Goal: Answer question/provide support

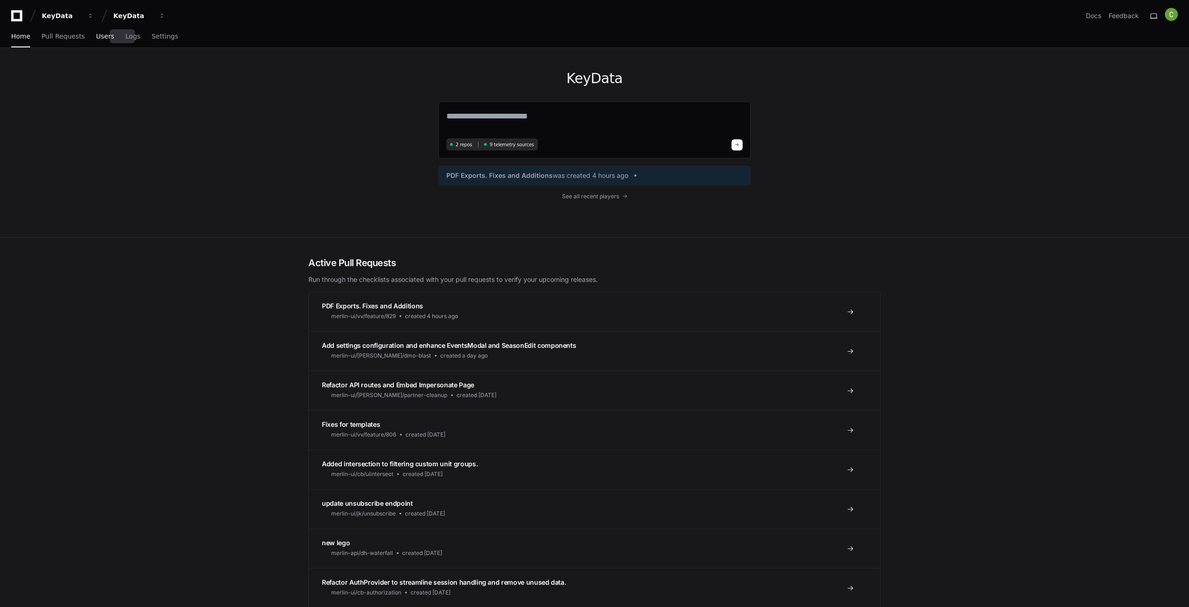
click at [96, 35] on span "Users" at bounding box center [105, 36] width 18 height 6
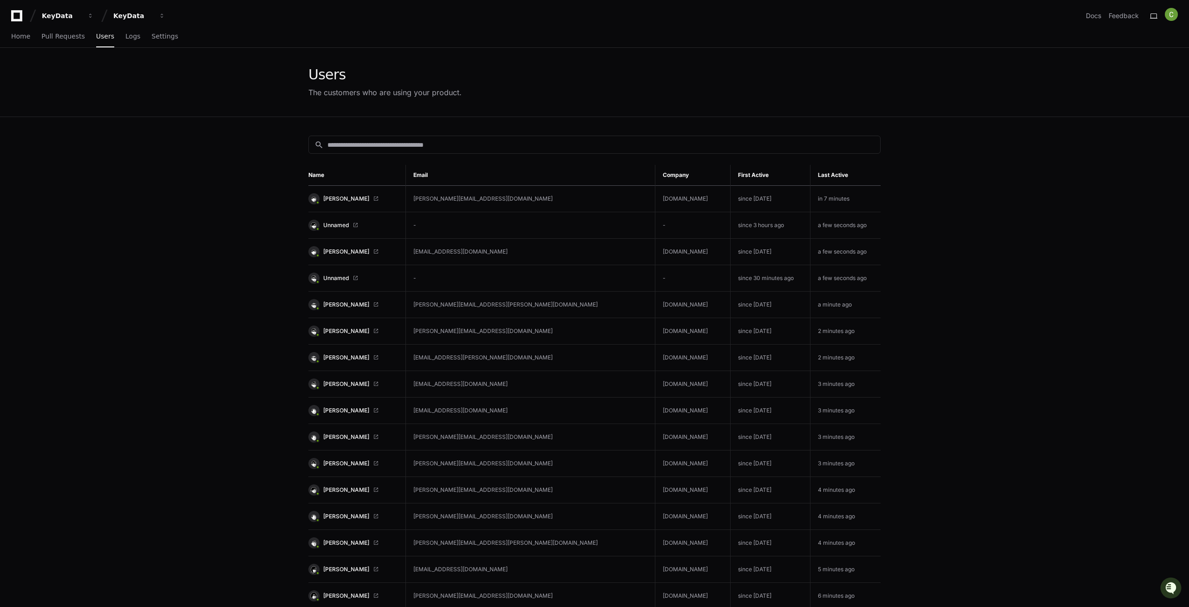
click at [131, 37] on div "Home Pull Requests Users Logs Settings" at bounding box center [94, 36] width 167 height 21
click at [125, 37] on span "Logs" at bounding box center [132, 36] width 15 height 6
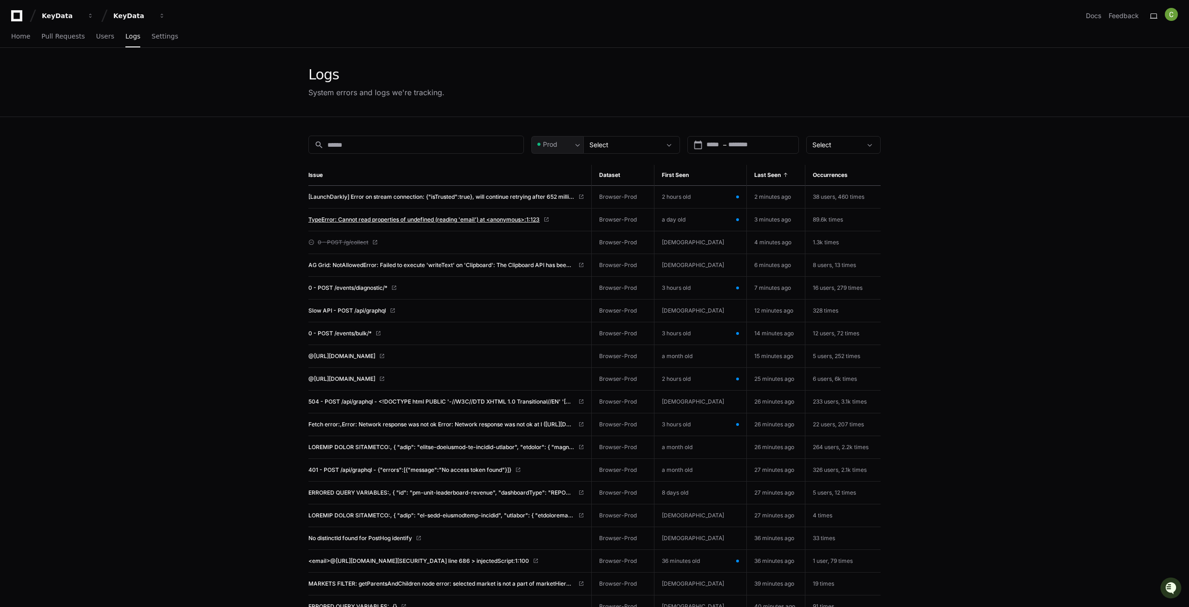
click at [436, 219] on span "TypeError: Cannot read properties of undefined (reading 'email') at <anonymous>…" at bounding box center [423, 219] width 231 height 7
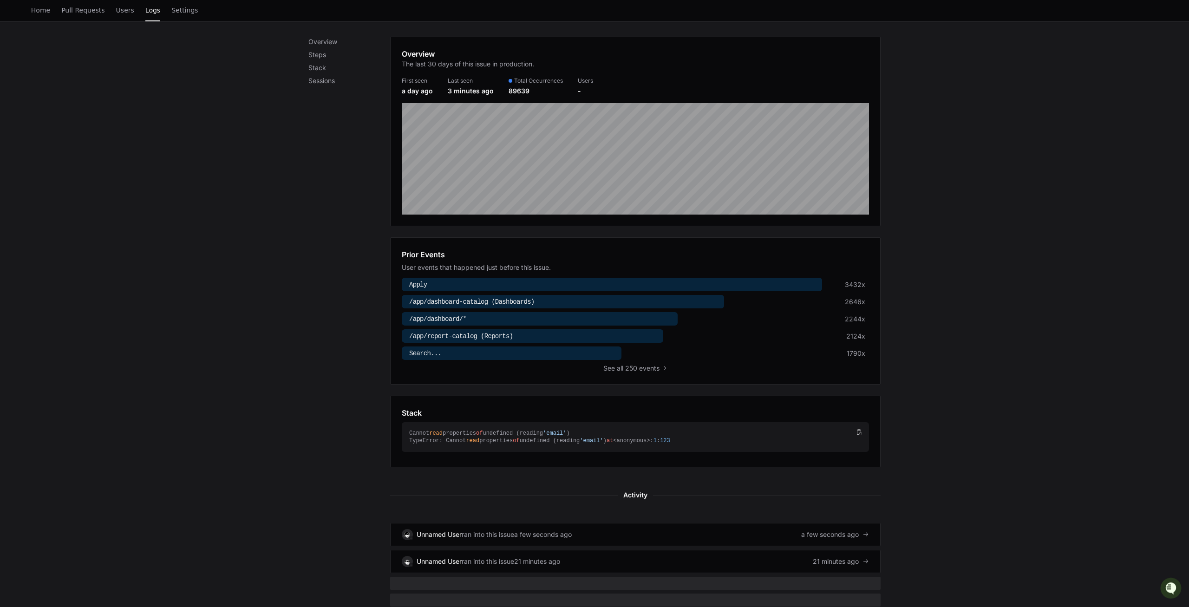
scroll to position [142, 0]
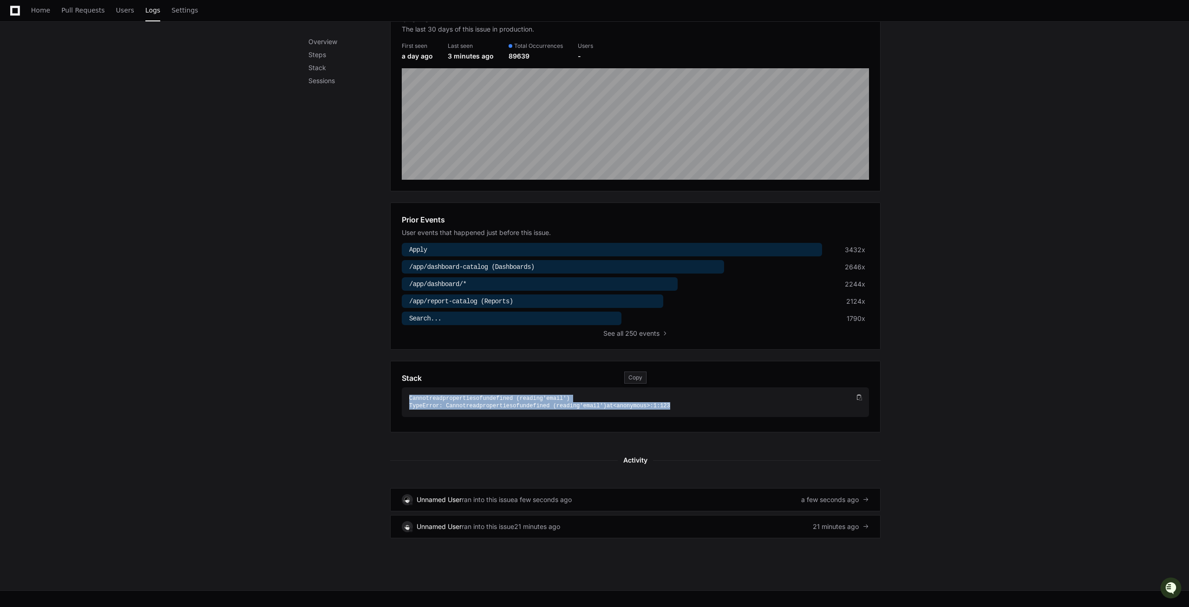
click at [511, 404] on div "Cannot read properties of undefined (reading 'email' ) TypeError: Cannot read p…" at bounding box center [631, 402] width 445 height 15
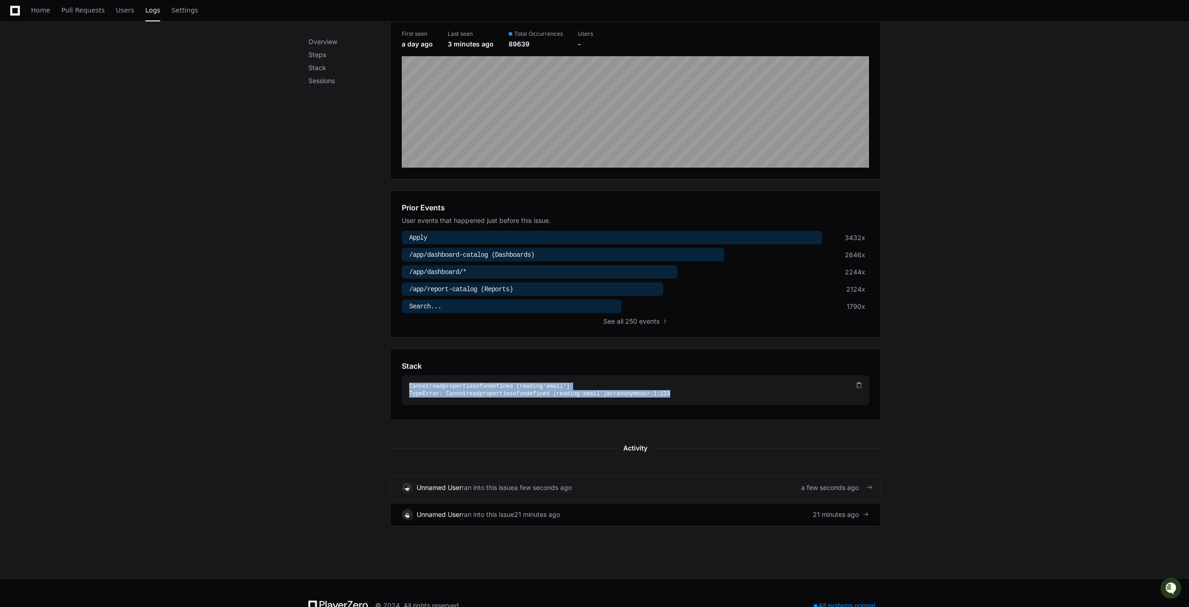
scroll to position [180, 0]
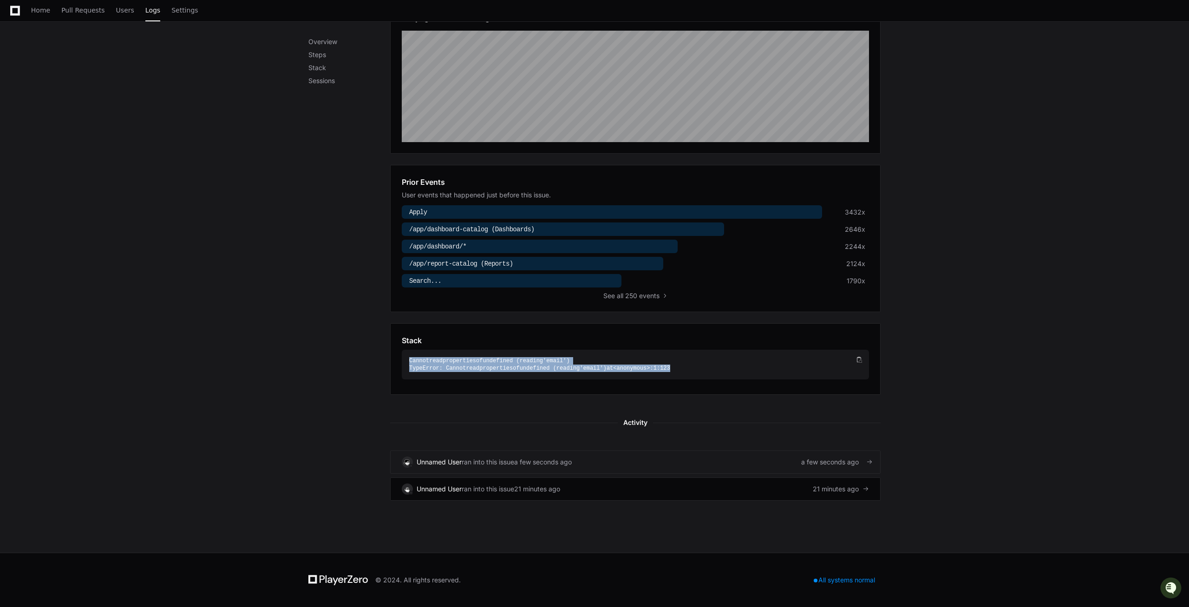
click at [702, 468] on div "Unnamed User ran into this issue a few seconds ago a few seconds ago" at bounding box center [635, 462] width 467 height 11
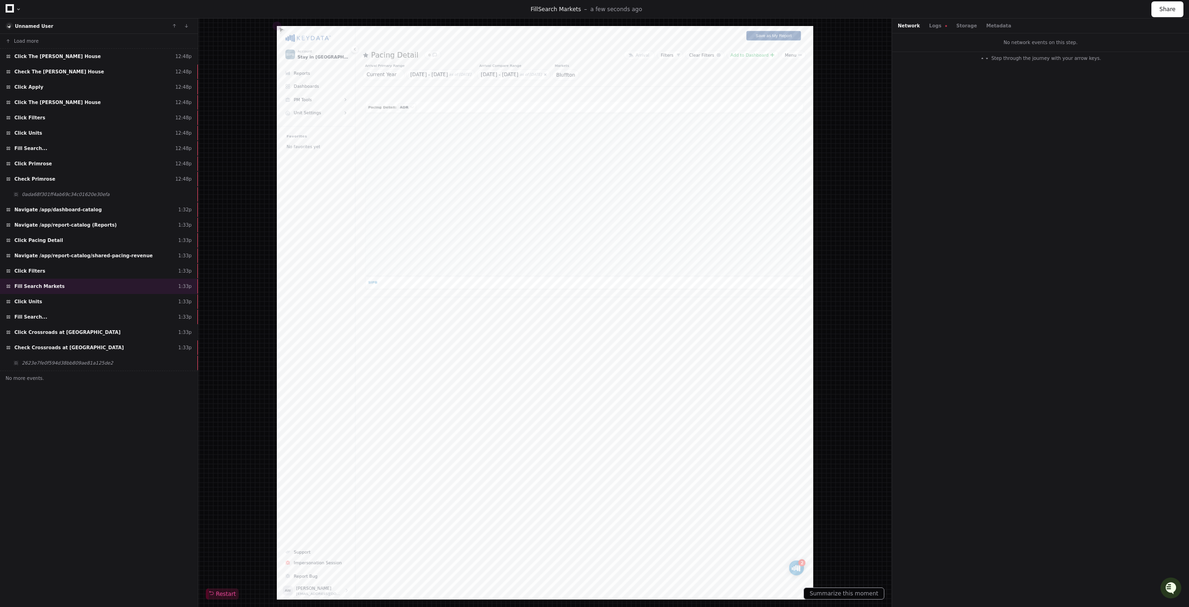
click at [927, 30] on div "Network Logs Storage Metadata" at bounding box center [1040, 26] width 297 height 15
click at [935, 29] on button "Logs" at bounding box center [938, 25] width 18 height 7
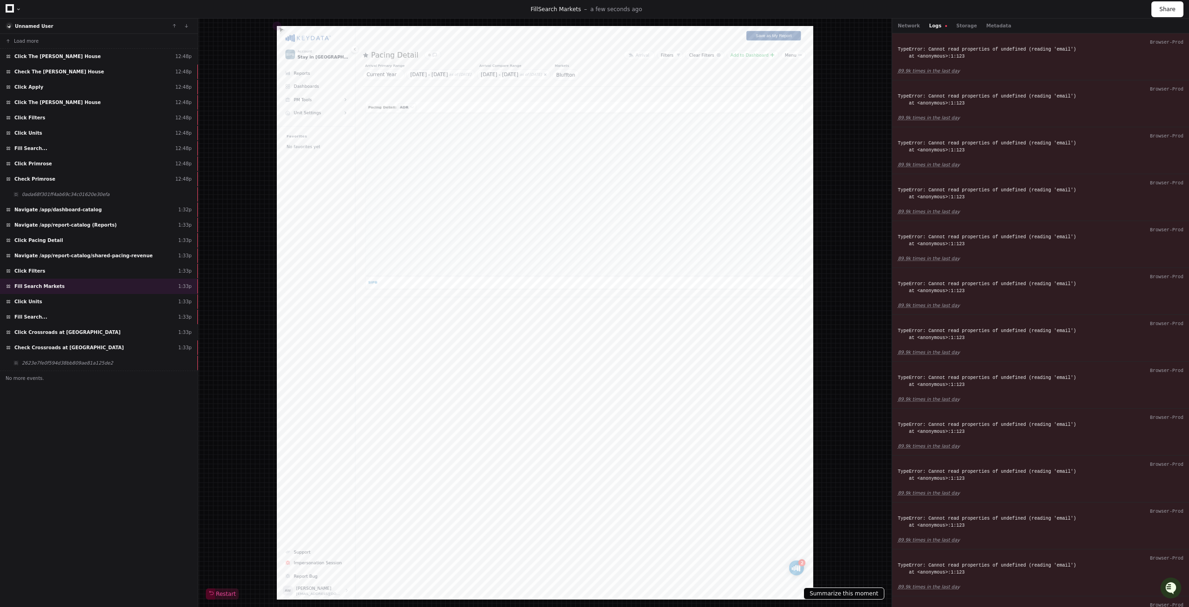
click at [856, 594] on button "Summarize this moment" at bounding box center [843, 593] width 81 height 12
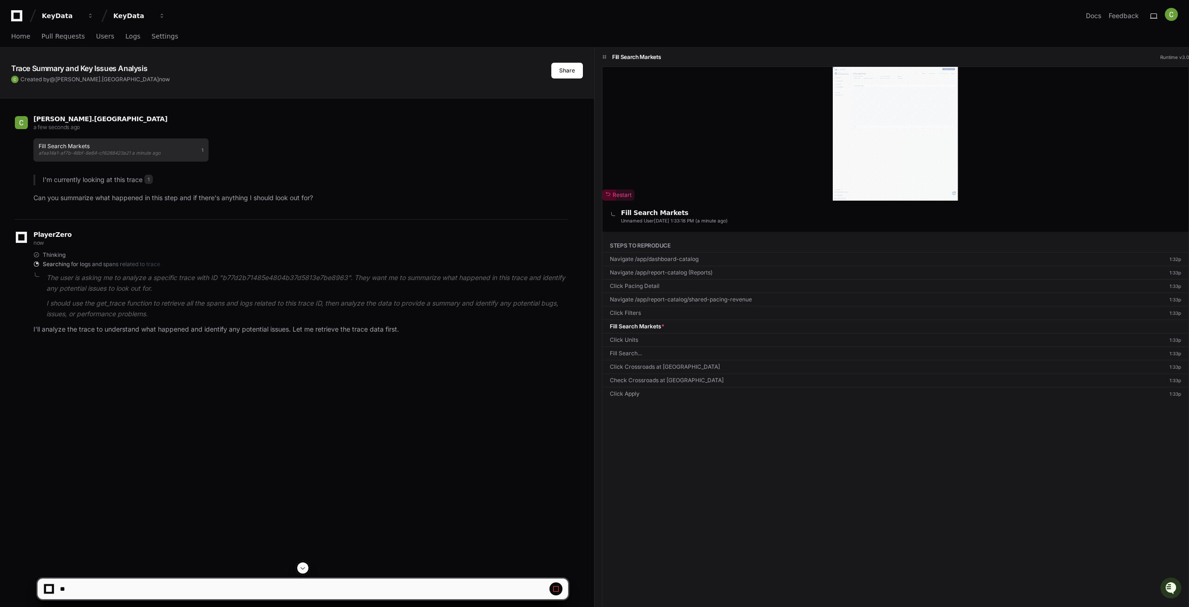
click at [77, 155] on span "afaa14a1-af7b-48bf-8e64-cf6288423a21 a minute ago" at bounding box center [100, 153] width 122 height 6
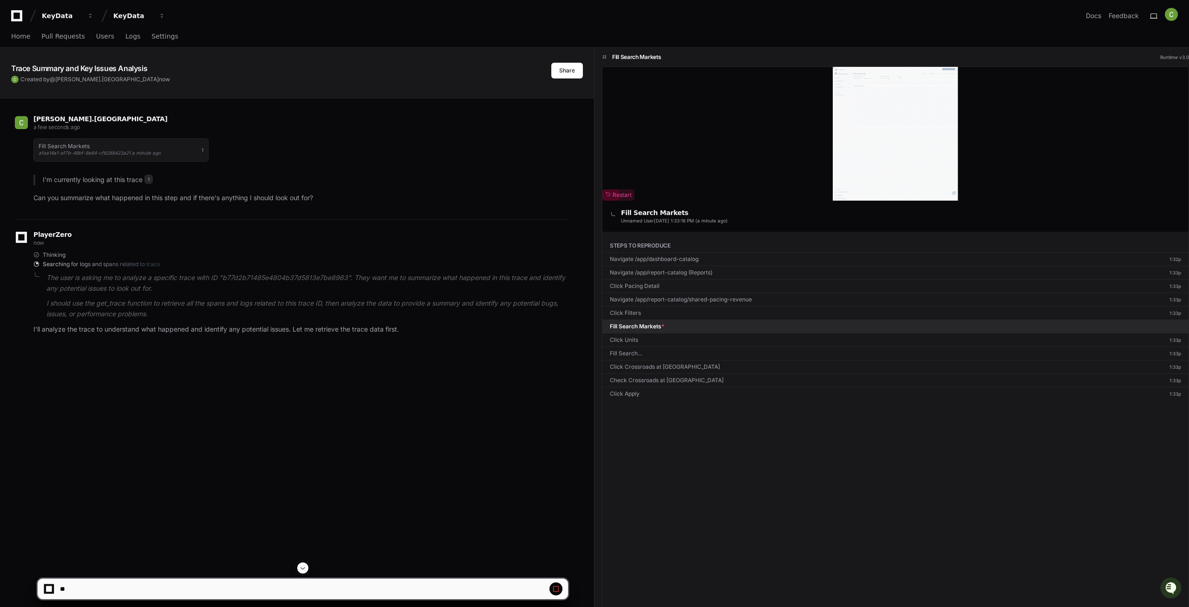
click at [653, 323] on link "Fill Search Markets *" at bounding box center [895, 326] width 586 height 13
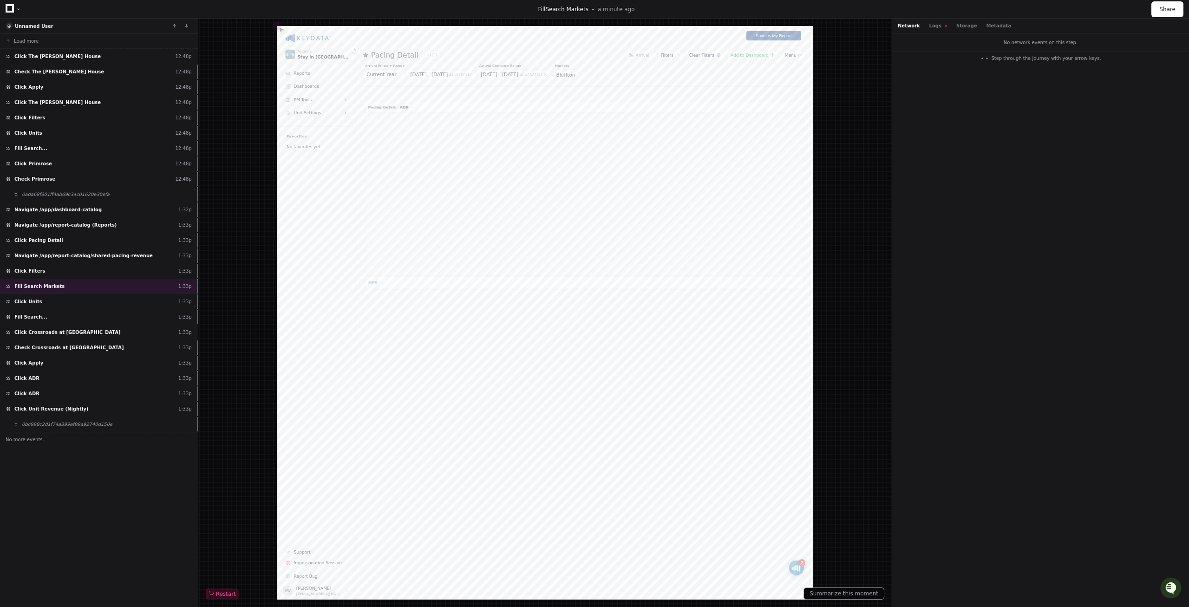
click at [935, 20] on div "Network Logs Storage Metadata" at bounding box center [1040, 26] width 297 height 15
click at [928, 35] on div "No network events on this step." at bounding box center [1040, 42] width 297 height 18
click at [930, 29] on div "Network Logs Storage Metadata" at bounding box center [1040, 26] width 297 height 15
click at [933, 27] on button "Logs" at bounding box center [938, 25] width 18 height 7
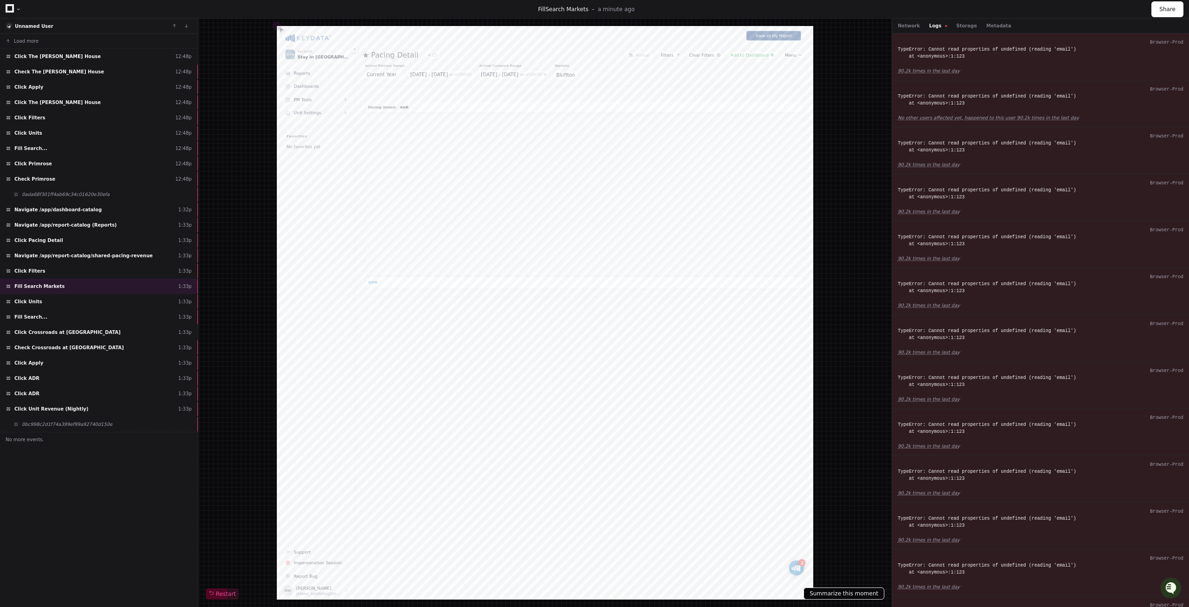
click at [850, 596] on button "Summarize this moment" at bounding box center [843, 593] width 81 height 12
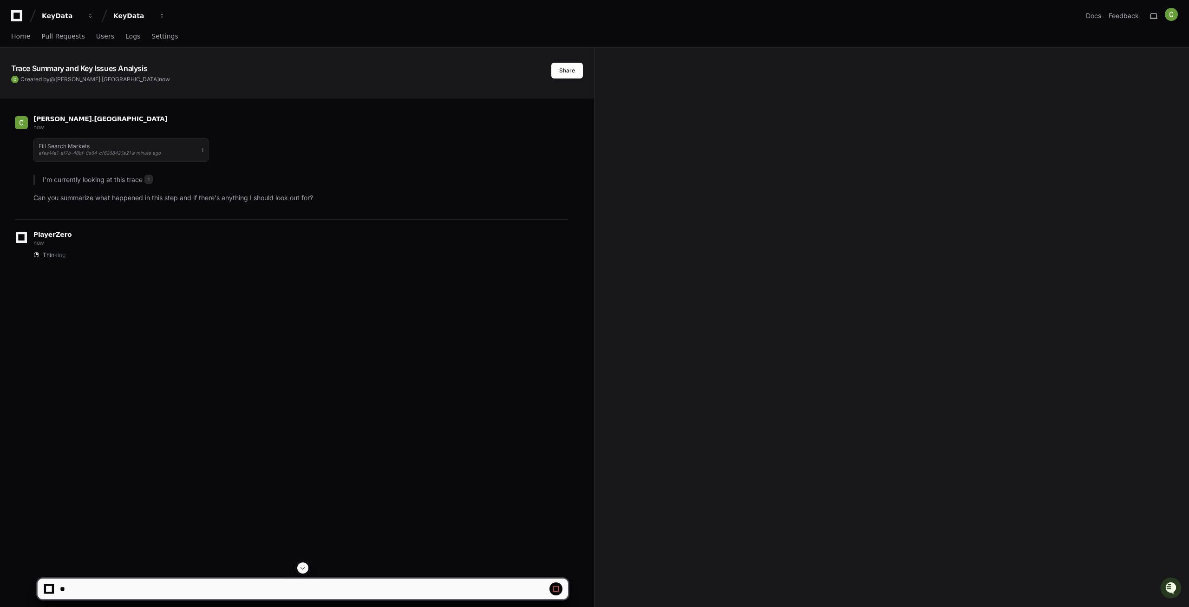
click at [289, 201] on p "Can you summarize what happened in this step and if there's anything I should l…" at bounding box center [300, 198] width 535 height 11
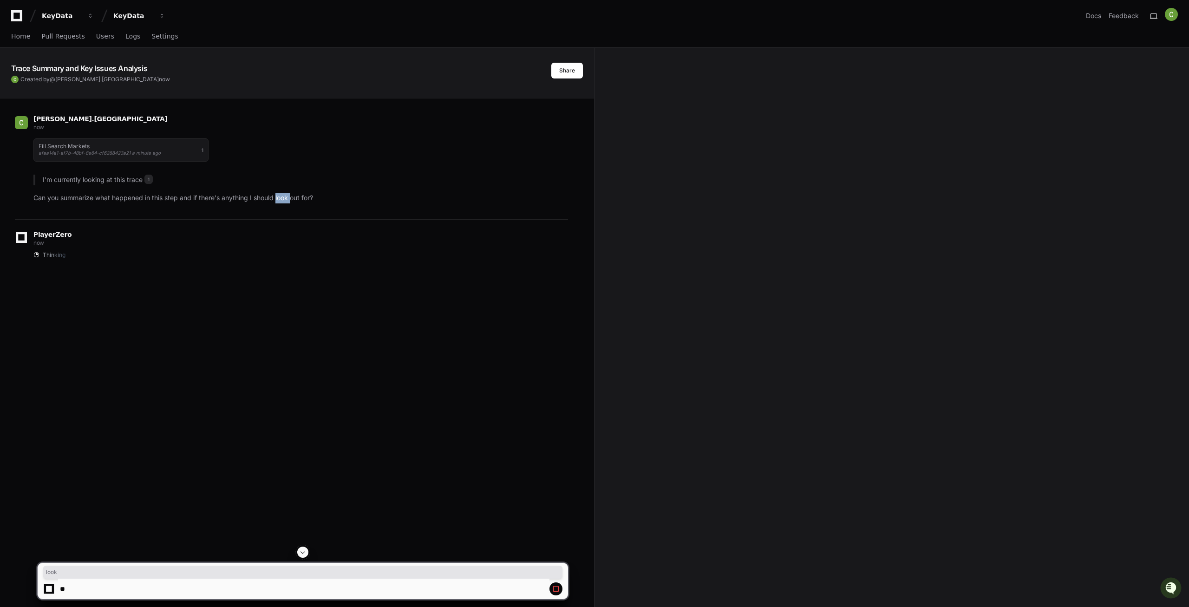
click at [289, 201] on p "Can you summarize what happened in this step and if there's anything I should l…" at bounding box center [300, 198] width 535 height 11
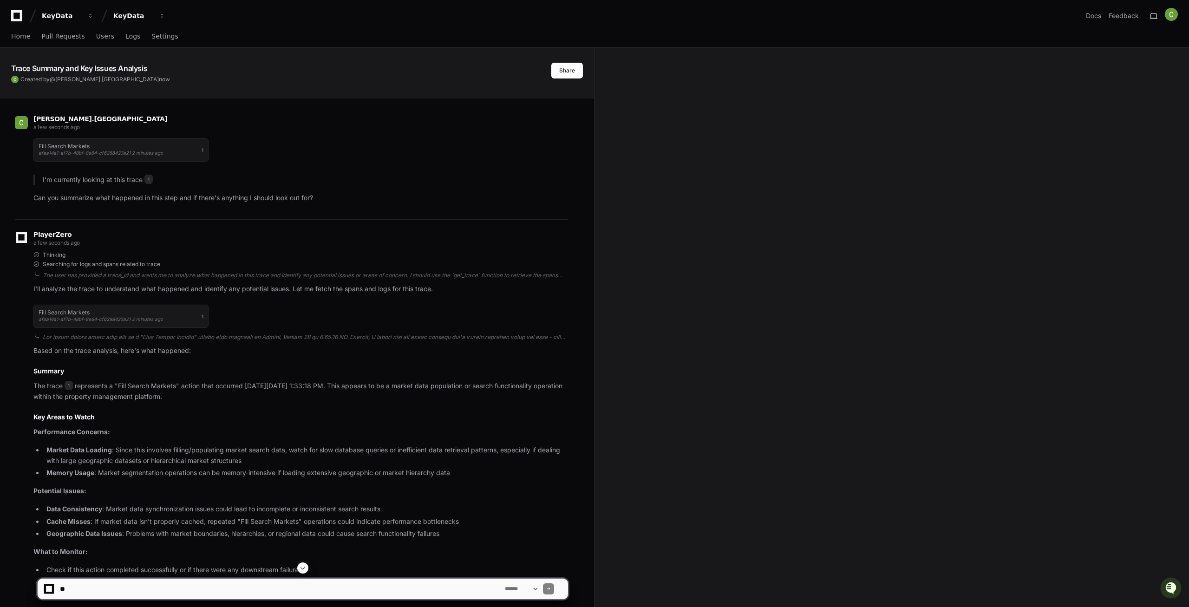
scroll to position [151, 0]
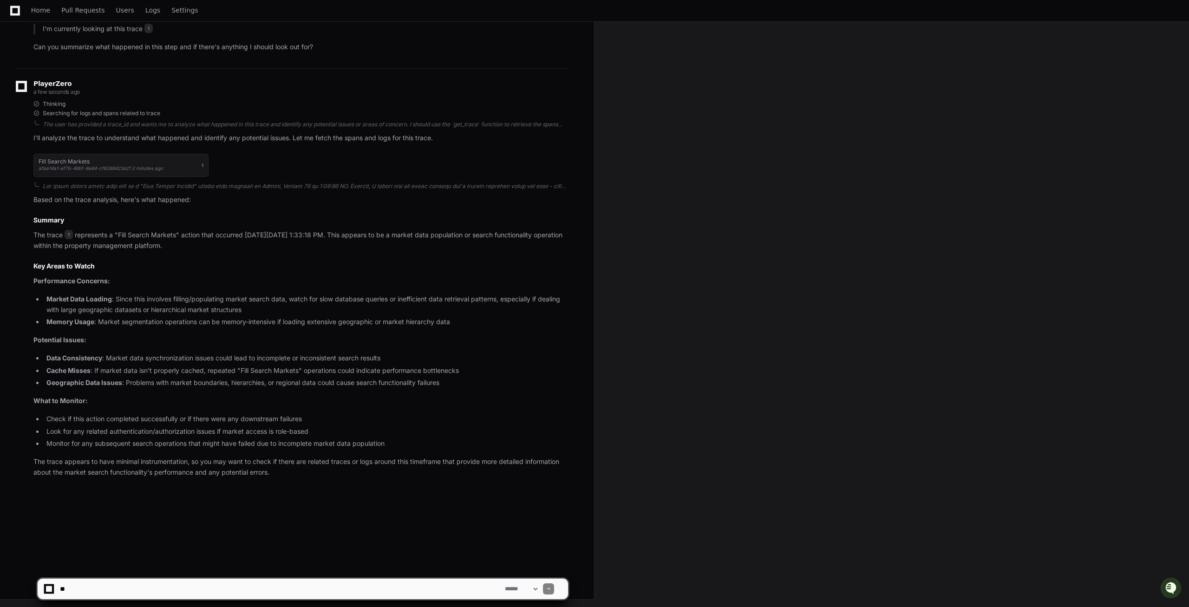
click at [106, 591] on textarea at bounding box center [280, 589] width 445 height 20
type textarea "**********"
click at [145, 6] on link "Logs" at bounding box center [152, 10] width 15 height 21
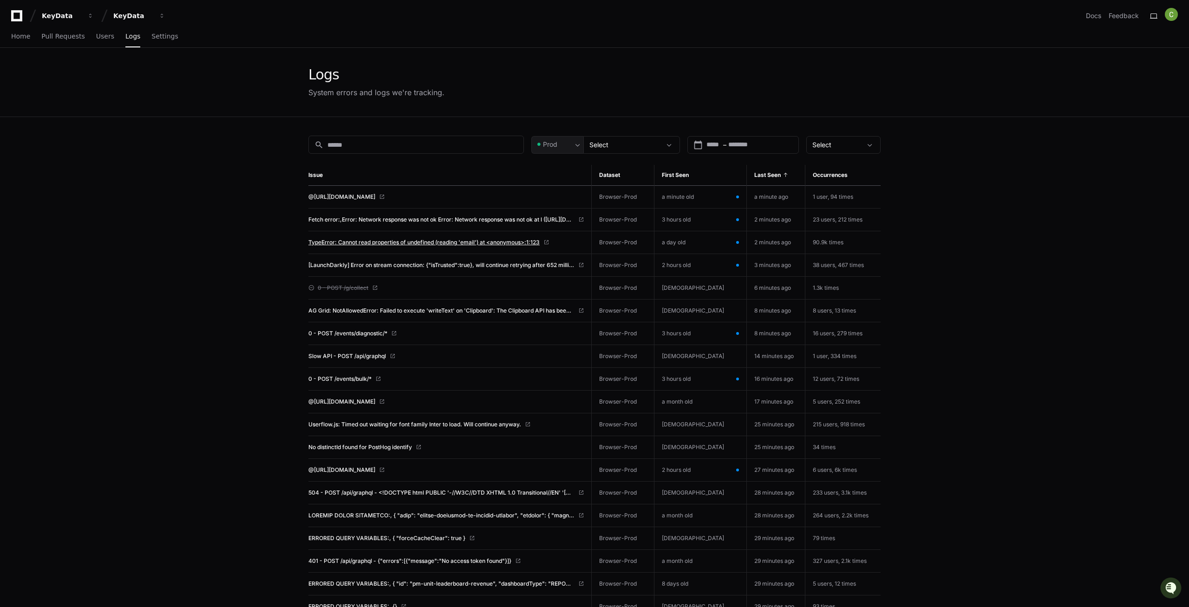
click at [374, 242] on span "TypeError: Cannot read properties of undefined (reading 'email') at <anonymous>…" at bounding box center [423, 242] width 231 height 7
drag, startPoint x: 838, startPoint y: 243, endPoint x: 805, endPoint y: 241, distance: 32.6
click at [805, 241] on td "90.9k times" at bounding box center [842, 242] width 75 height 23
click at [549, 242] on span at bounding box center [546, 243] width 6 height 6
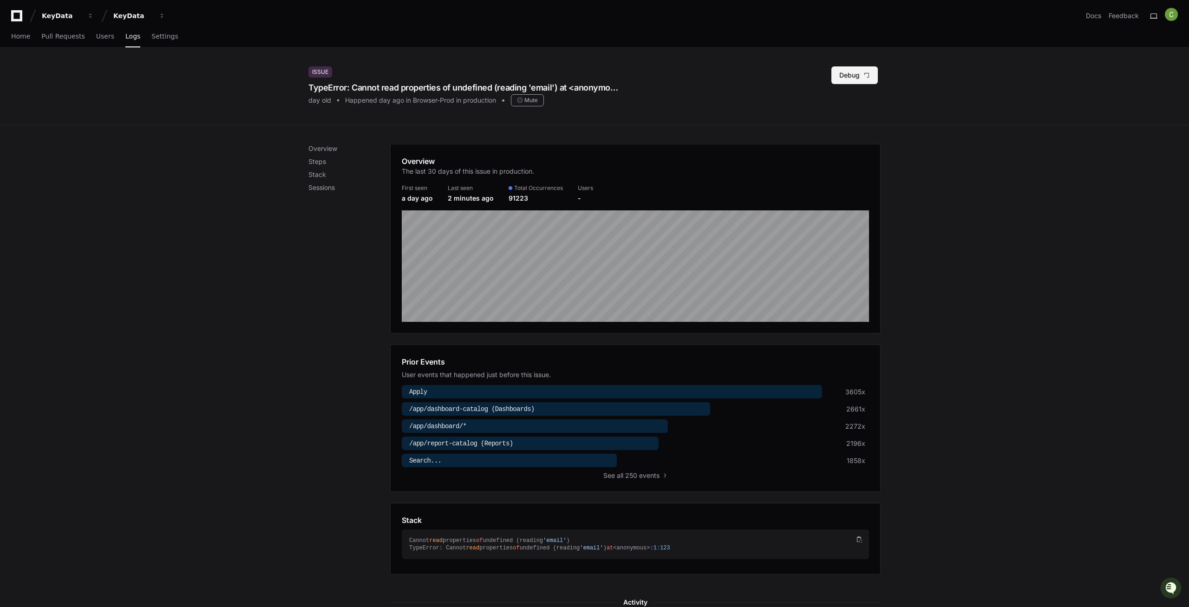
click at [863, 76] on span at bounding box center [866, 75] width 7 height 7
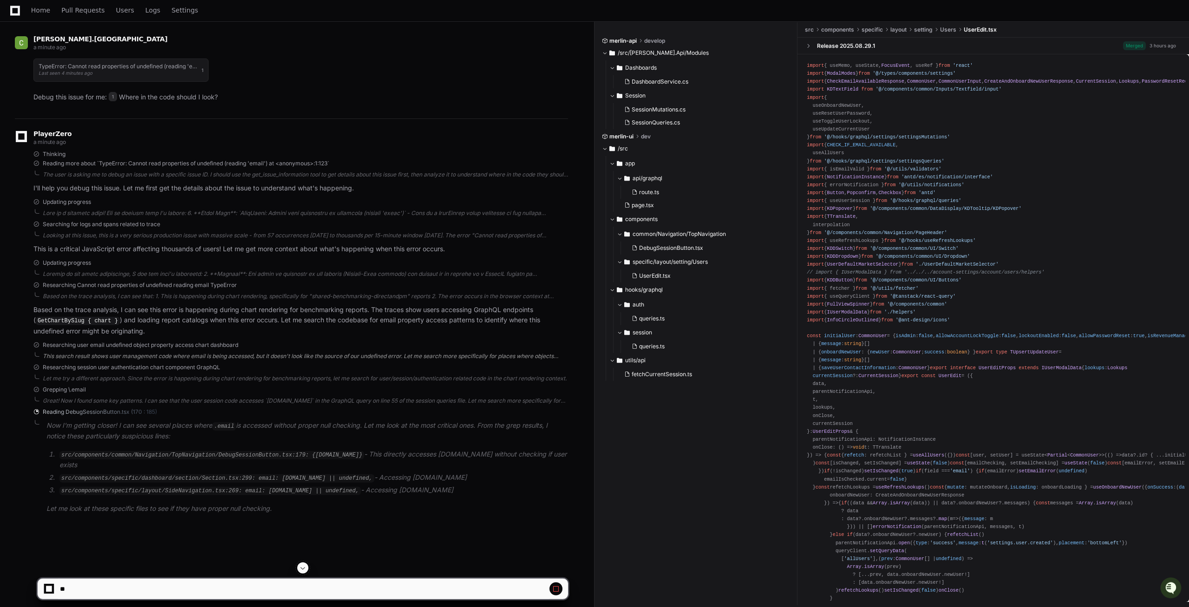
scroll to position [95, 0]
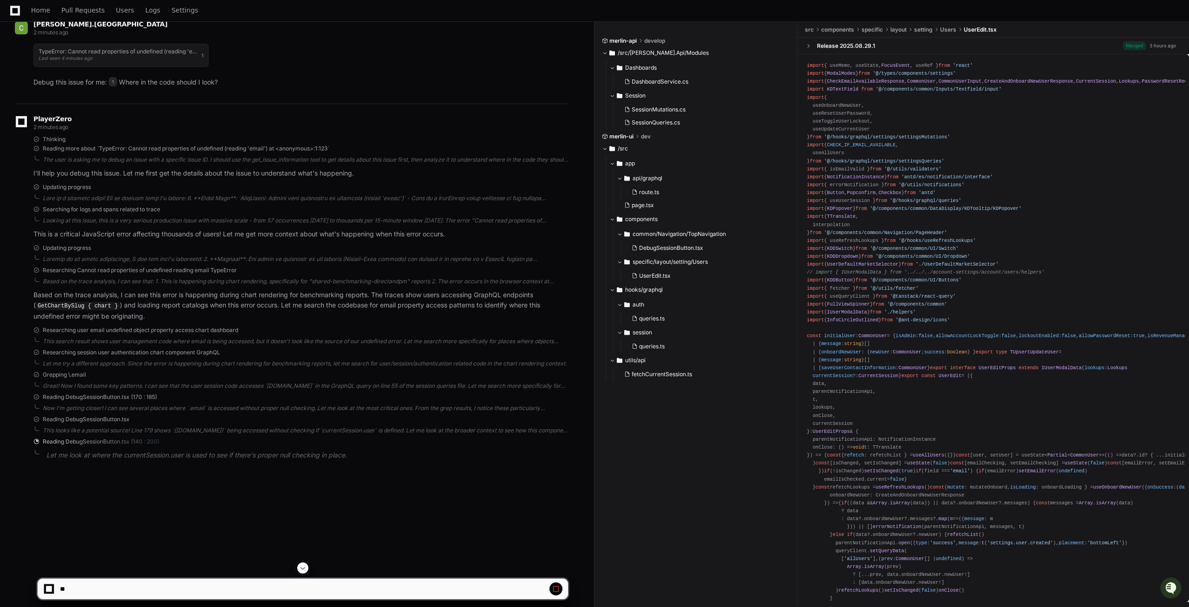
click at [104, 420] on span "Reading DebugSessionButton.tsx" at bounding box center [86, 419] width 87 height 7
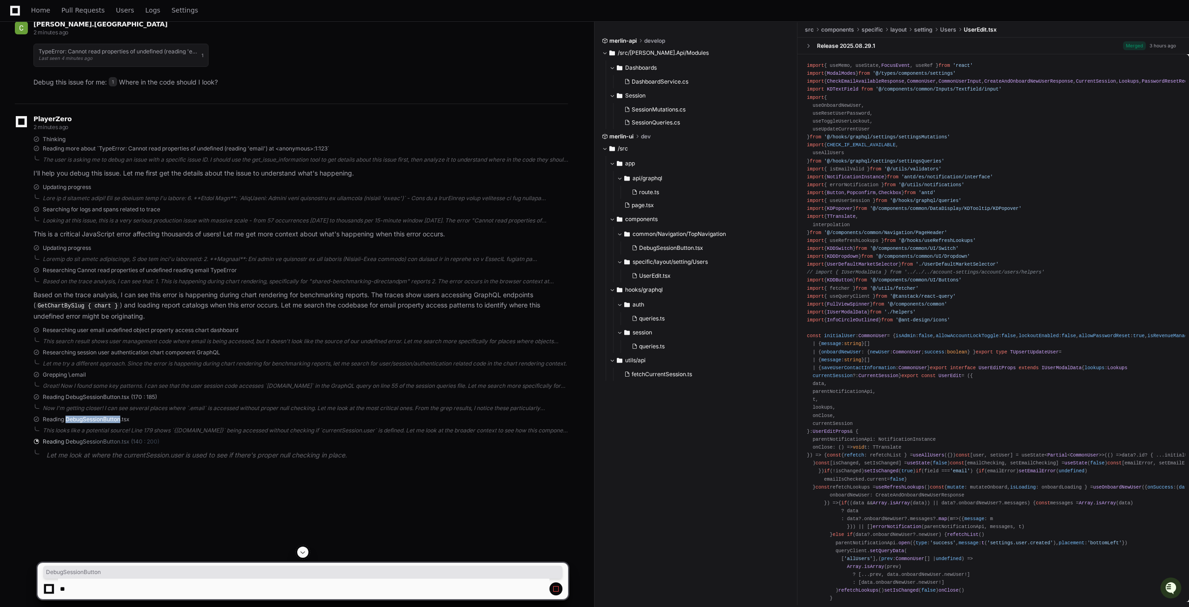
click at [104, 420] on span "Reading DebugSessionButton.tsx" at bounding box center [86, 419] width 87 height 7
copy span "DebugSessionButton"
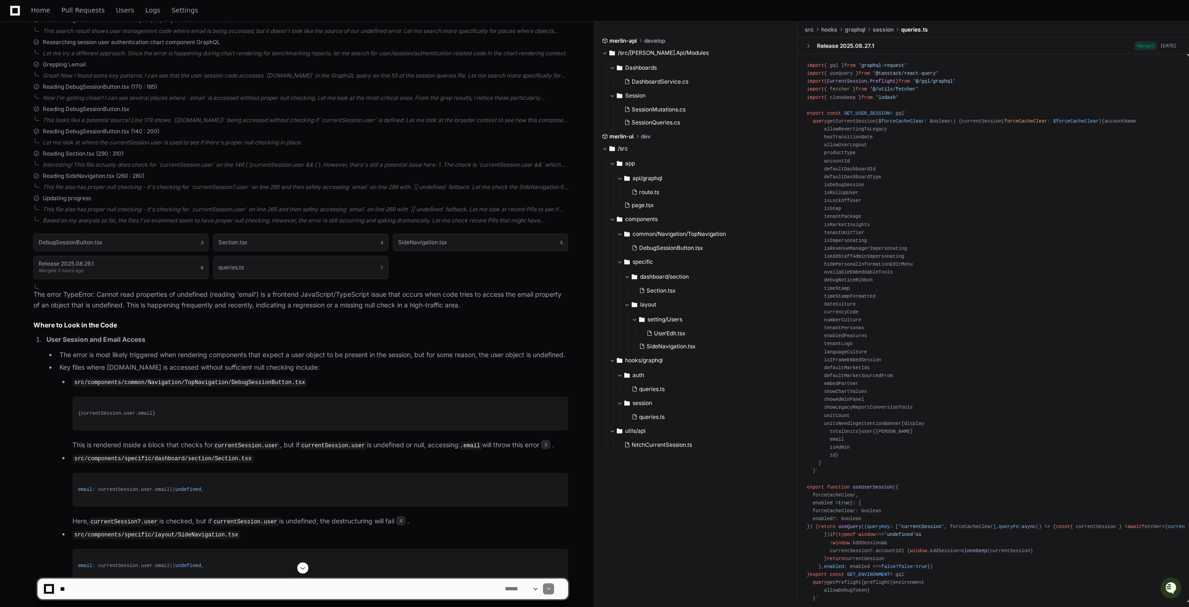
scroll to position [525, 0]
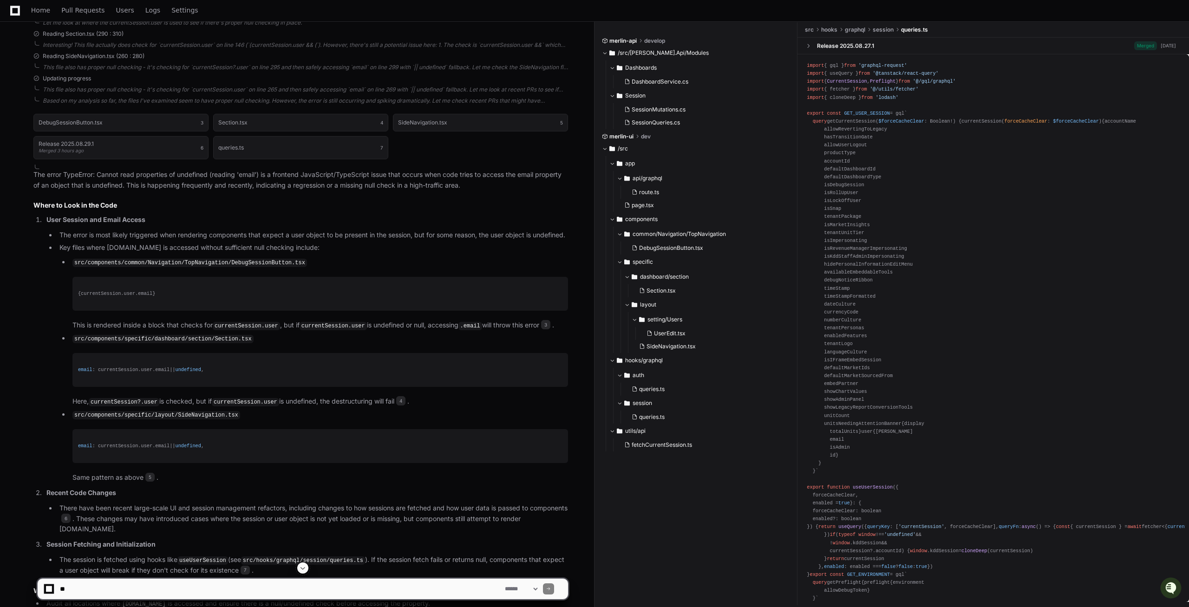
click at [78, 591] on textarea at bounding box center [280, 589] width 445 height 20
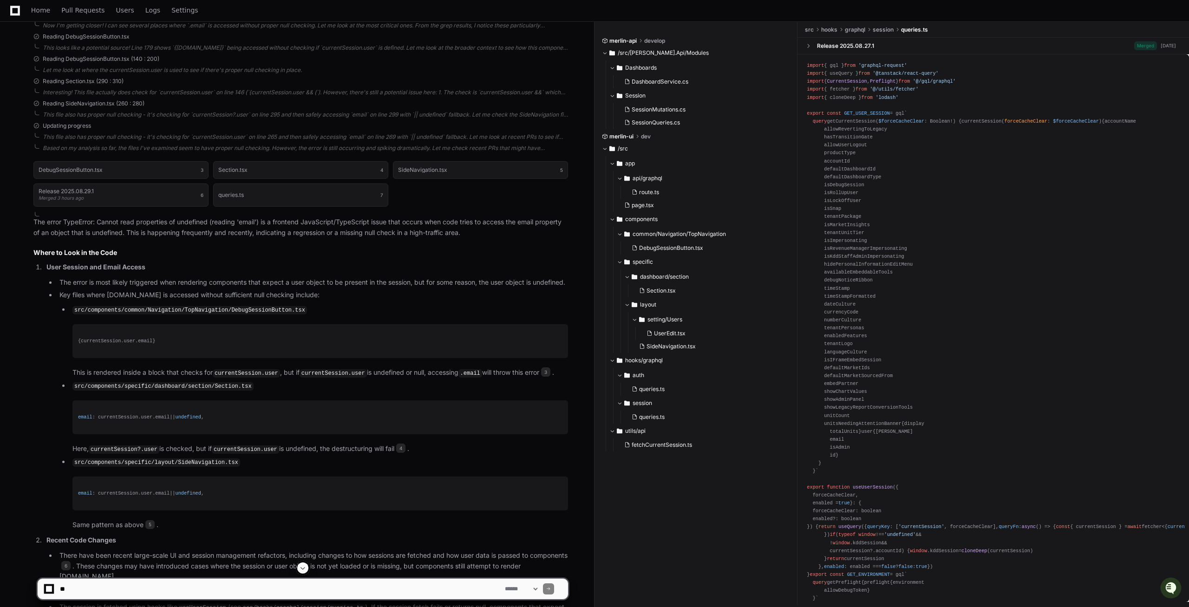
scroll to position [667, 0]
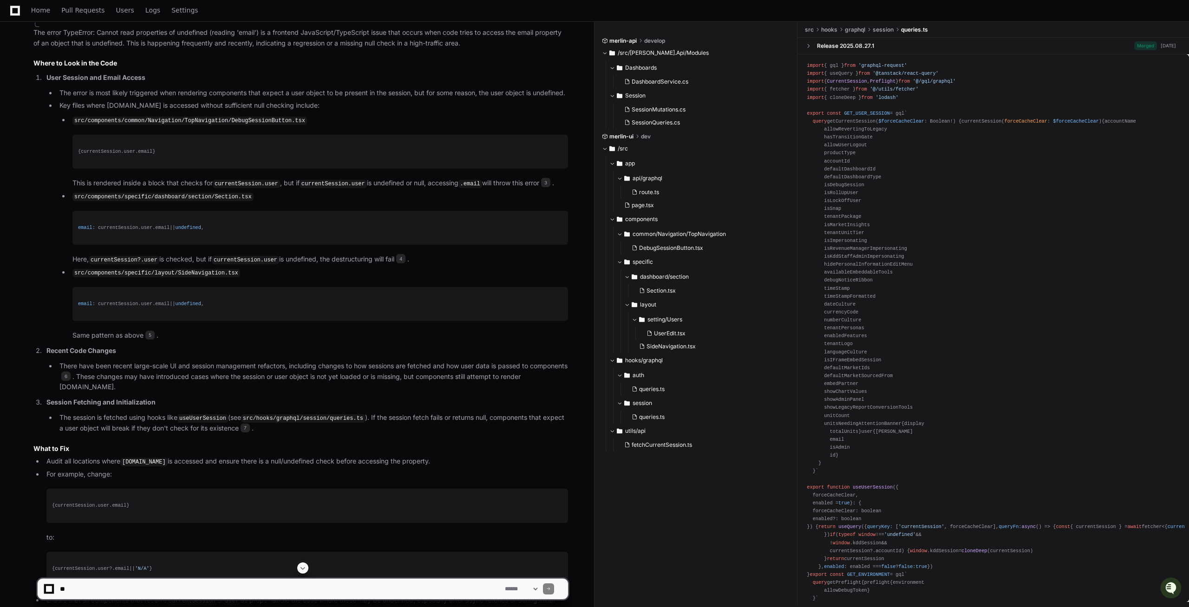
paste textarea "**********"
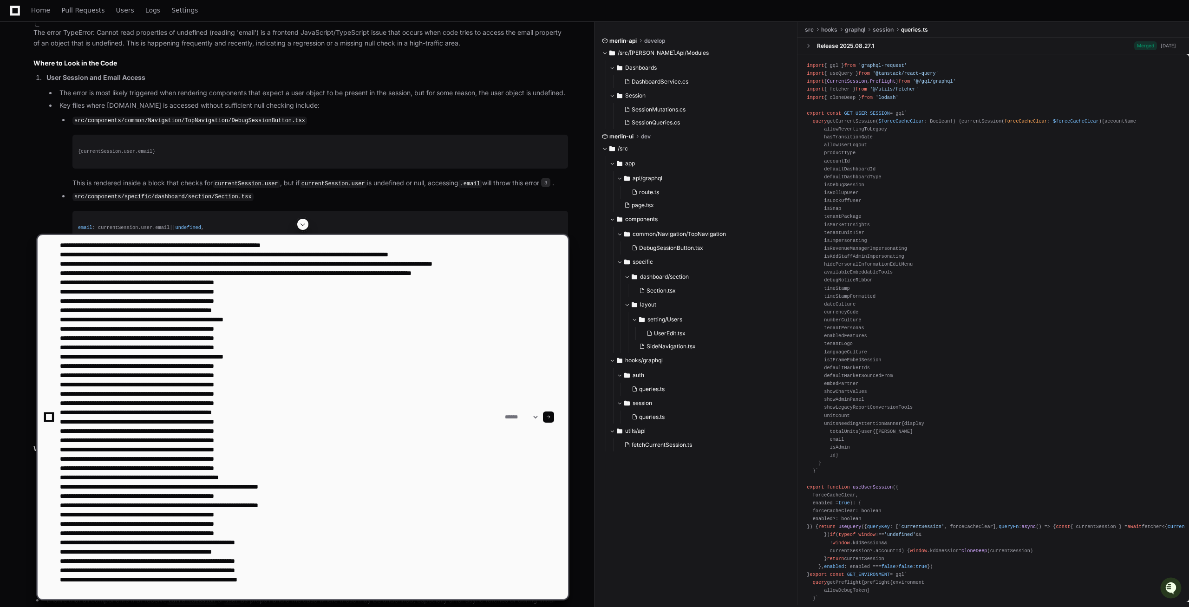
type textarea "**********"
click at [554, 416] on div at bounding box center [548, 416] width 11 height 11
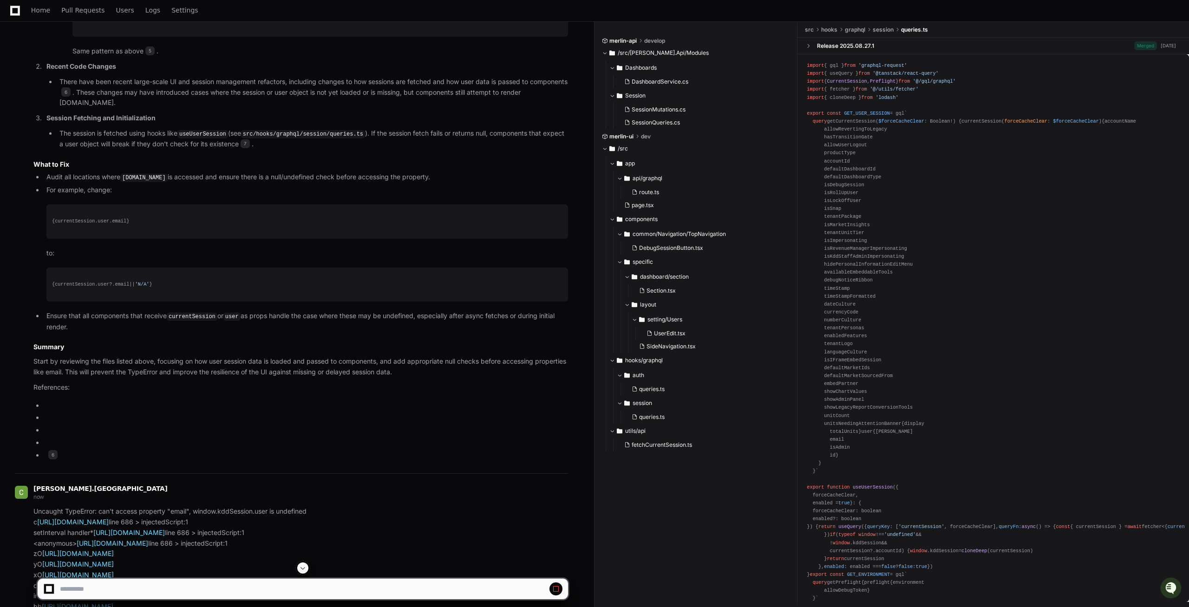
scroll to position [904, 0]
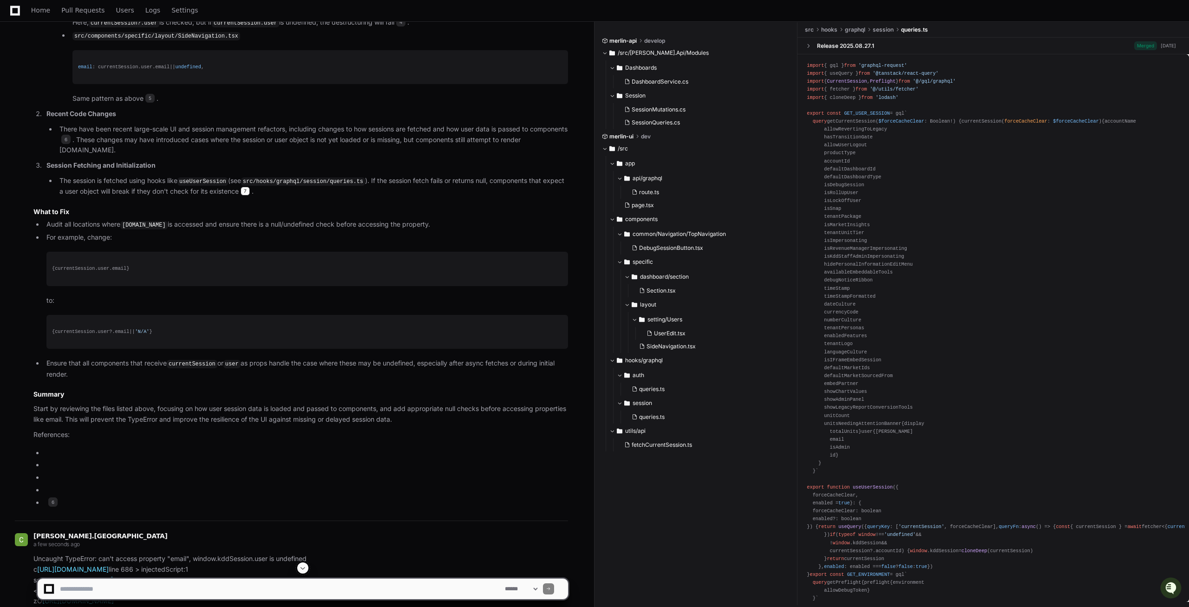
click at [241, 196] on span "7" at bounding box center [245, 191] width 9 height 9
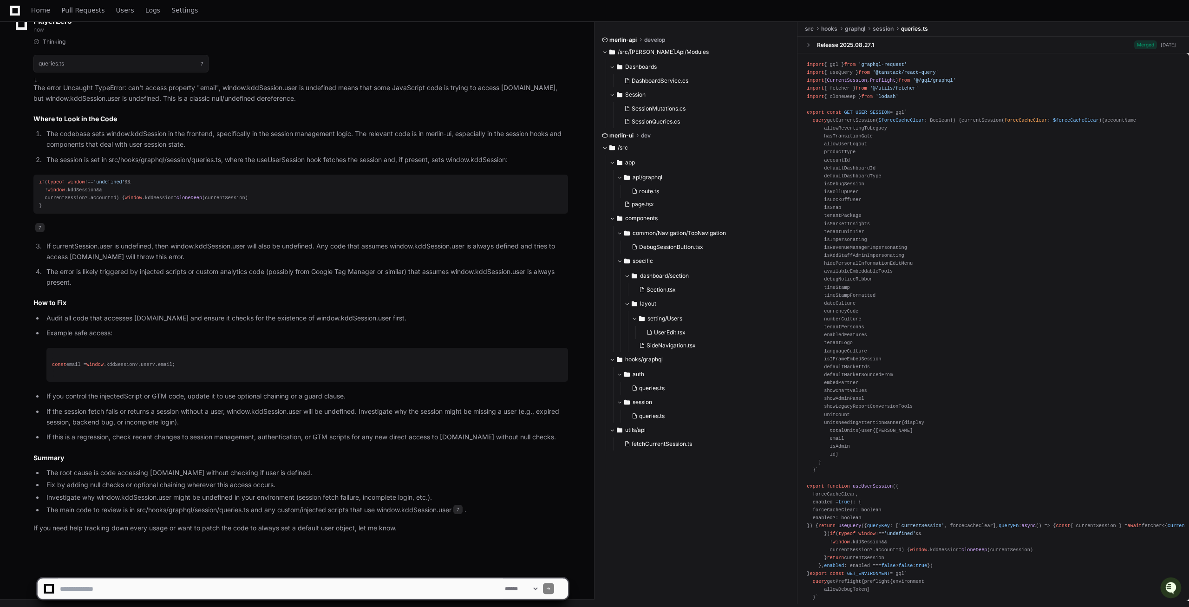
scroll to position [1905, 0]
click at [175, 361] on div "const email = window . kddSession ?. user ?. email ;" at bounding box center [307, 365] width 510 height 8
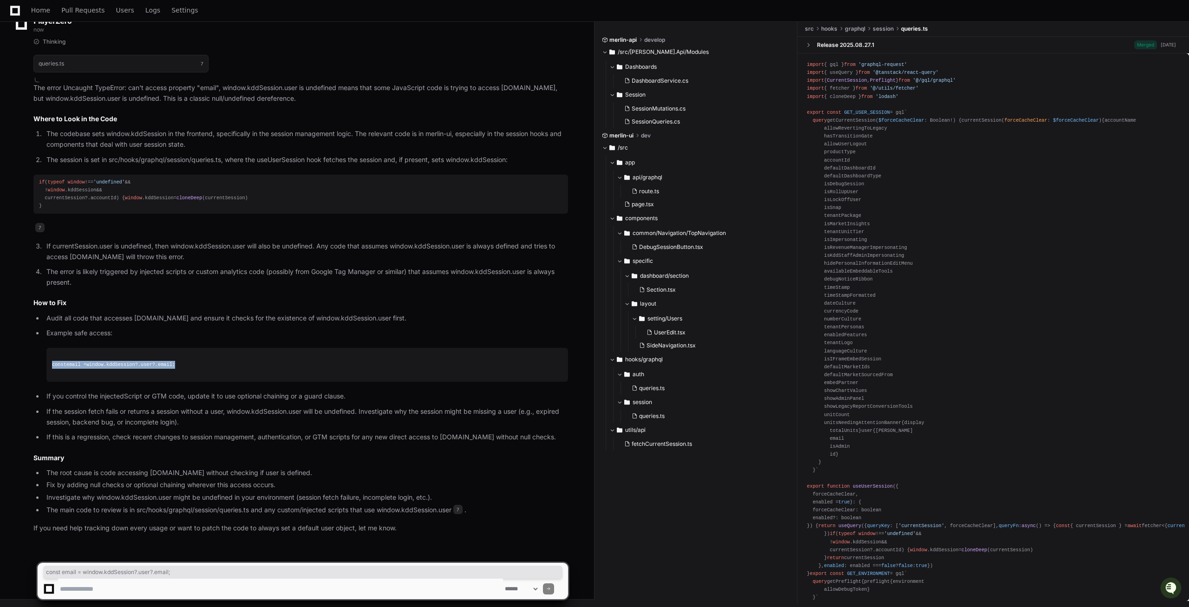
click at [175, 361] on div "const email = window . kddSession ?. user ?. email ;" at bounding box center [307, 365] width 510 height 8
click at [97, 591] on textarea at bounding box center [280, 589] width 445 height 20
type textarea "**********"
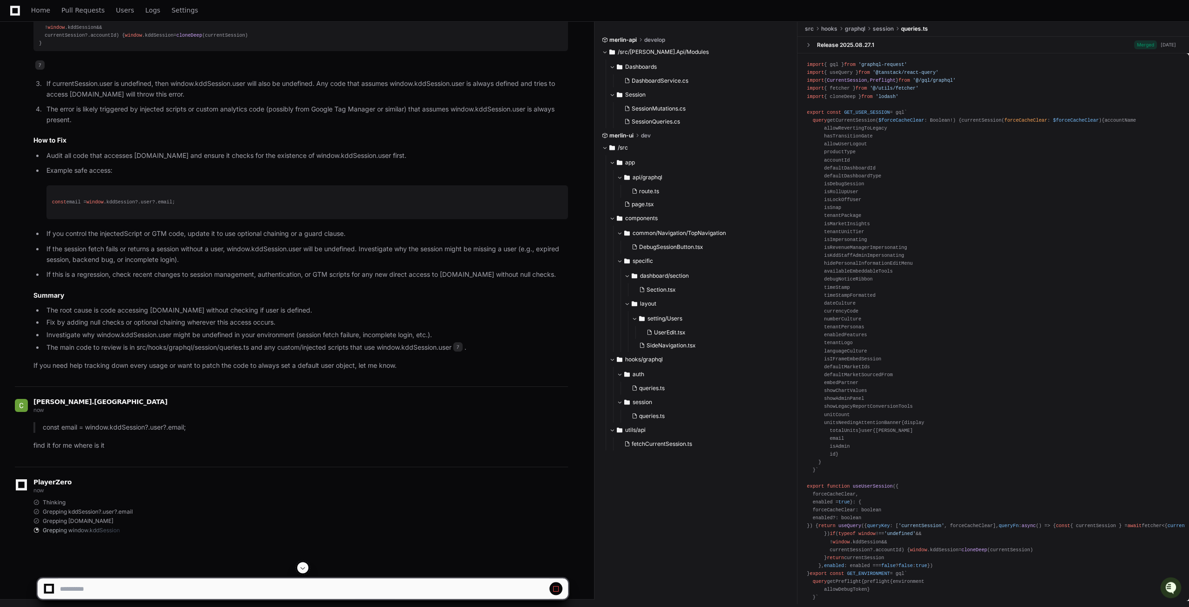
scroll to position [1963, 0]
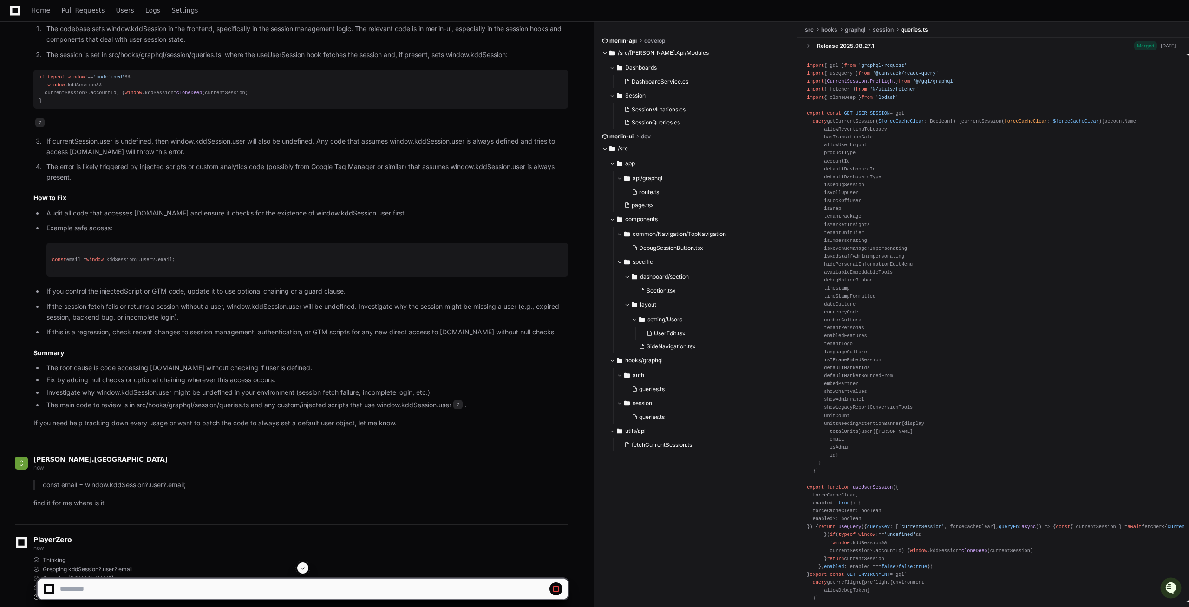
click at [68, 88] on span "kddSession" at bounding box center [82, 85] width 29 height 6
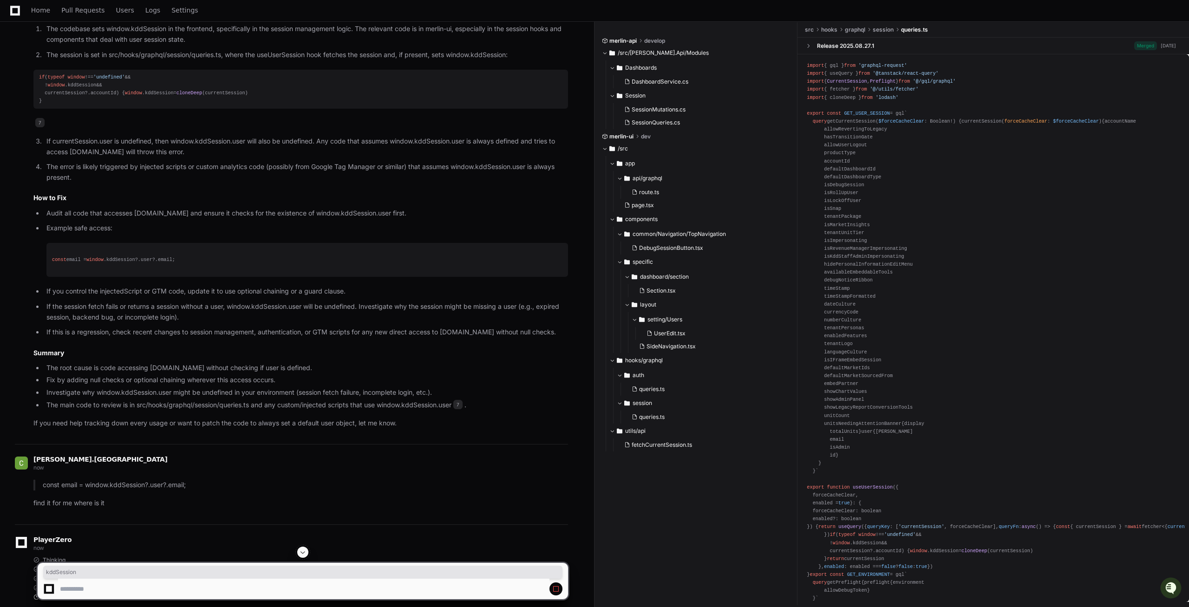
click at [78, 105] on div "if ( typeof window !== 'undefined' && ! window . kddSession && currentSession?.…" at bounding box center [300, 89] width 523 height 32
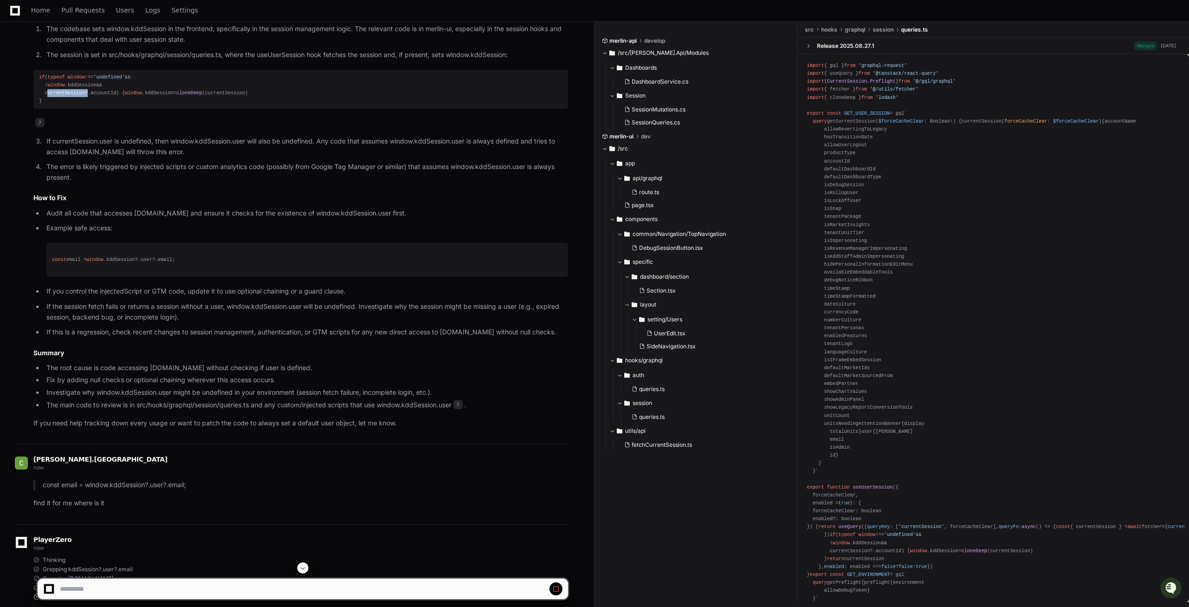
click at [78, 105] on div "if ( typeof window !== 'undefined' && ! window . kddSession && currentSession?.…" at bounding box center [300, 89] width 523 height 32
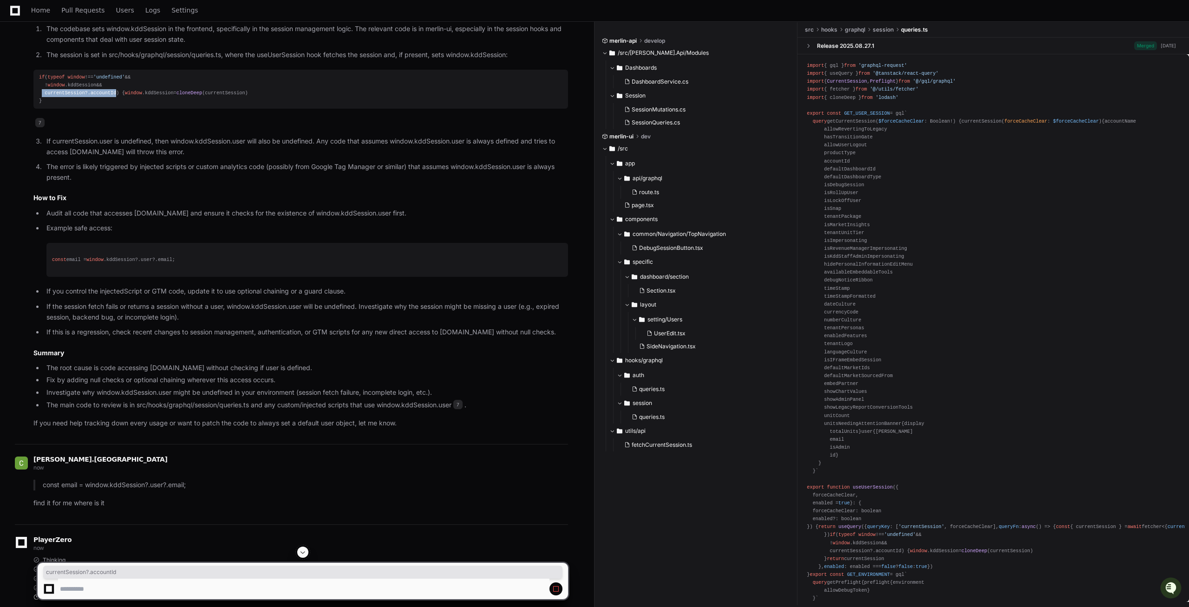
click at [78, 105] on div "if ( typeof window !== 'undefined' && ! window . kddSession && currentSession?.…" at bounding box center [300, 89] width 523 height 32
click at [78, 88] on span "kddSession" at bounding box center [82, 85] width 29 height 6
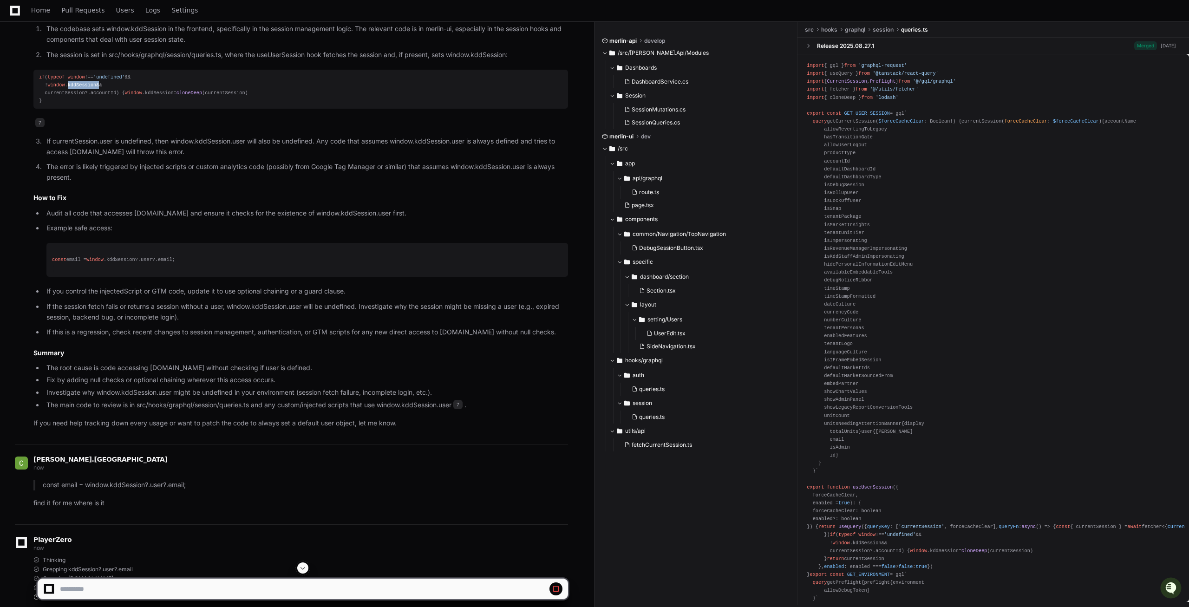
click at [78, 88] on span "kddSession" at bounding box center [82, 85] width 29 height 6
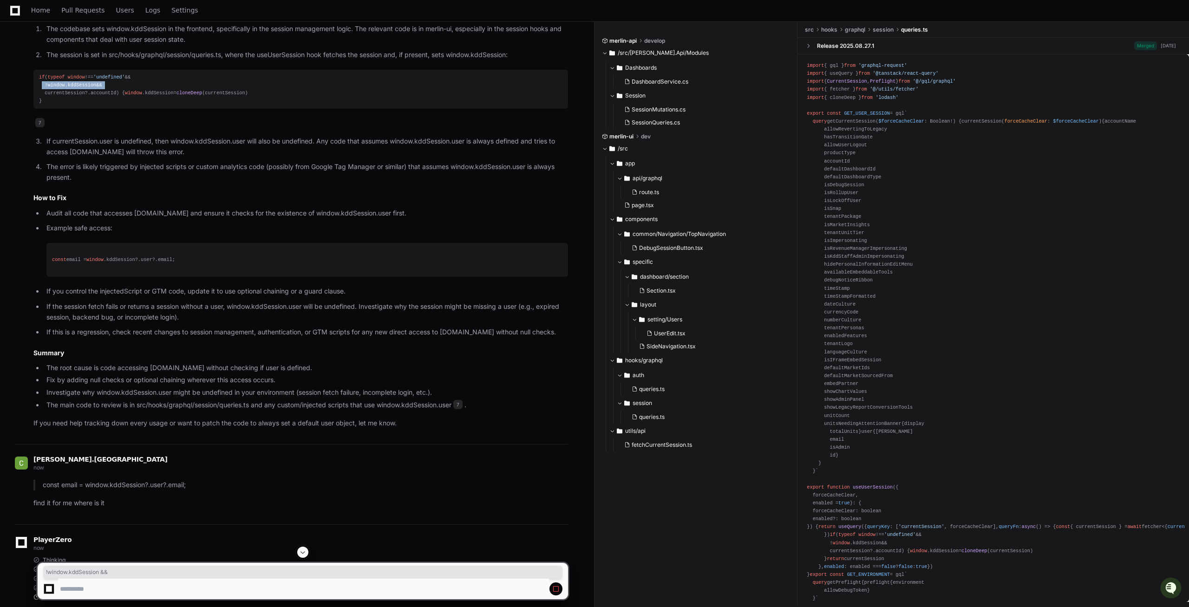
click at [78, 88] on span "kddSession" at bounding box center [82, 85] width 29 height 6
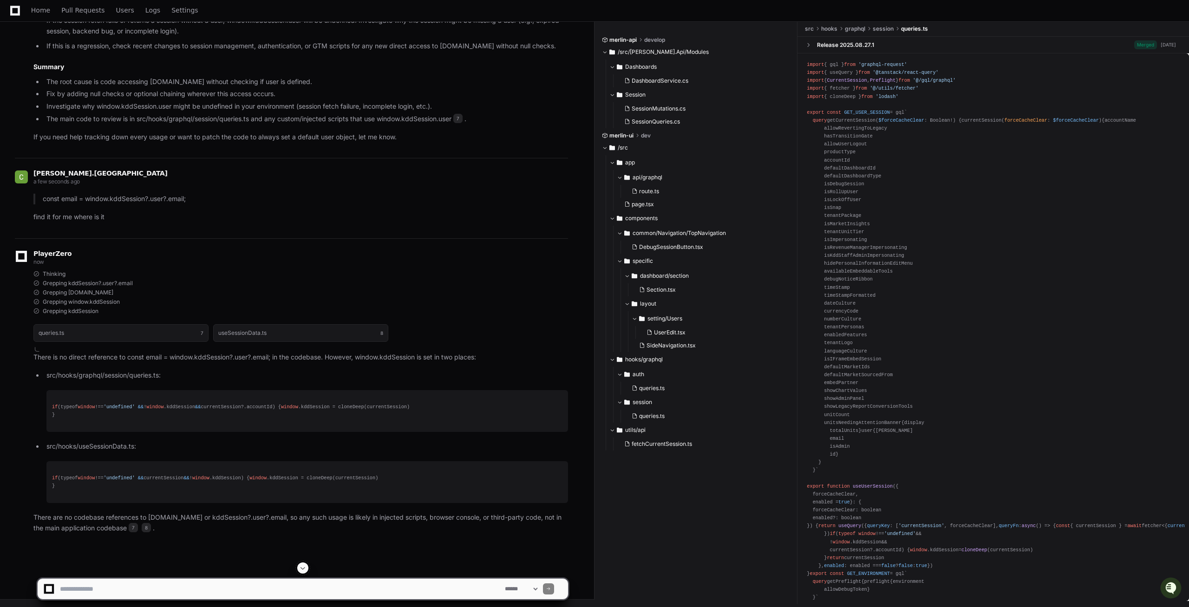
scroll to position [2312, 0]
click at [80, 591] on textarea at bounding box center [280, 589] width 445 height 20
click at [98, 587] on textarea at bounding box center [280, 589] width 445 height 20
click at [96, 589] on textarea at bounding box center [280, 589] width 445 height 20
paste textarea "**********"
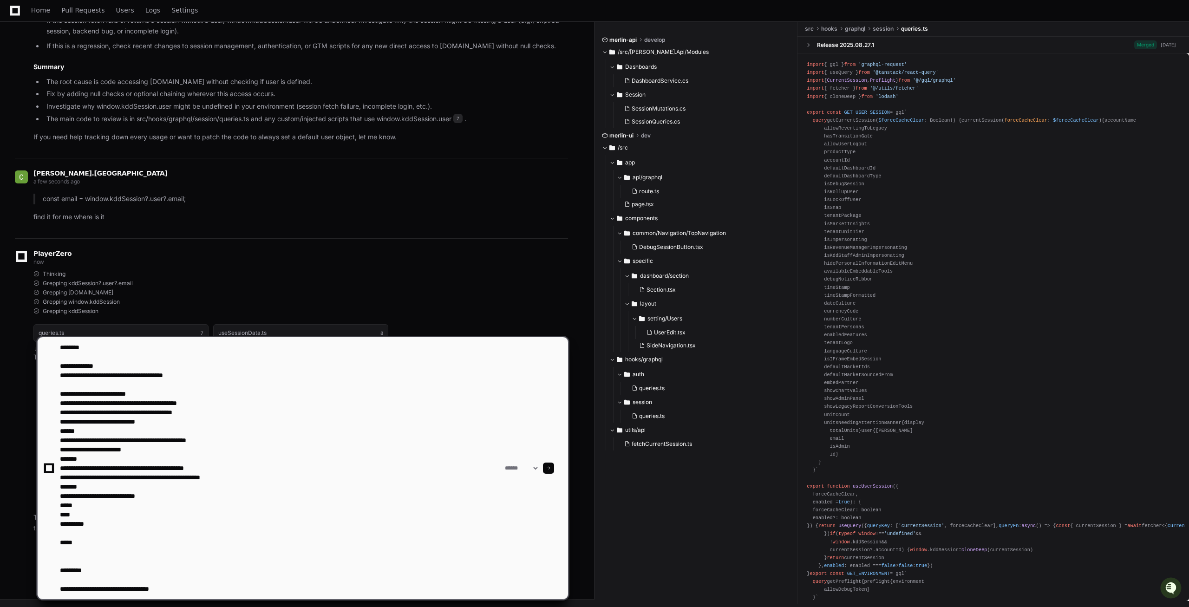
type textarea "**********"
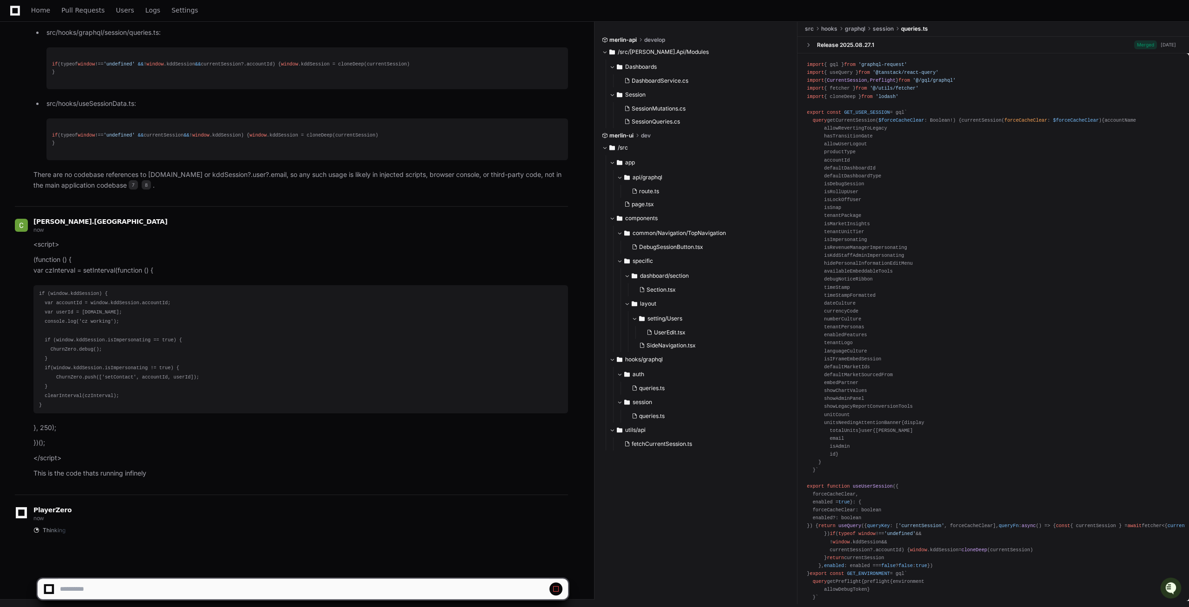
scroll to position [2655, 0]
click at [146, 578] on app-app-chat-input at bounding box center [302, 580] width 531 height 37
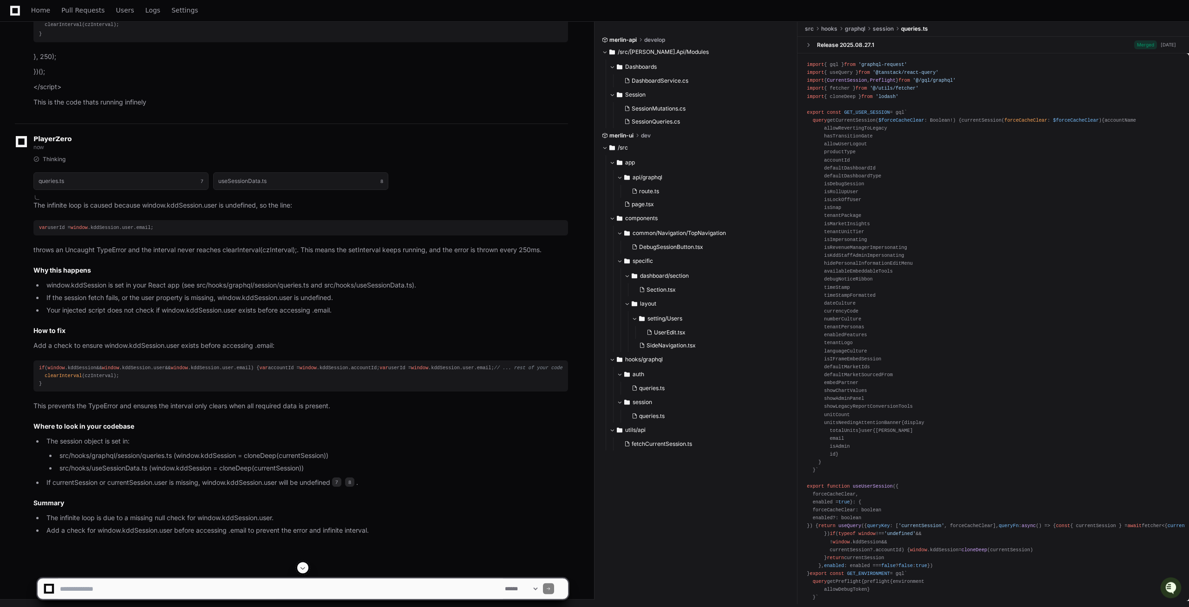
scroll to position [3034, 0]
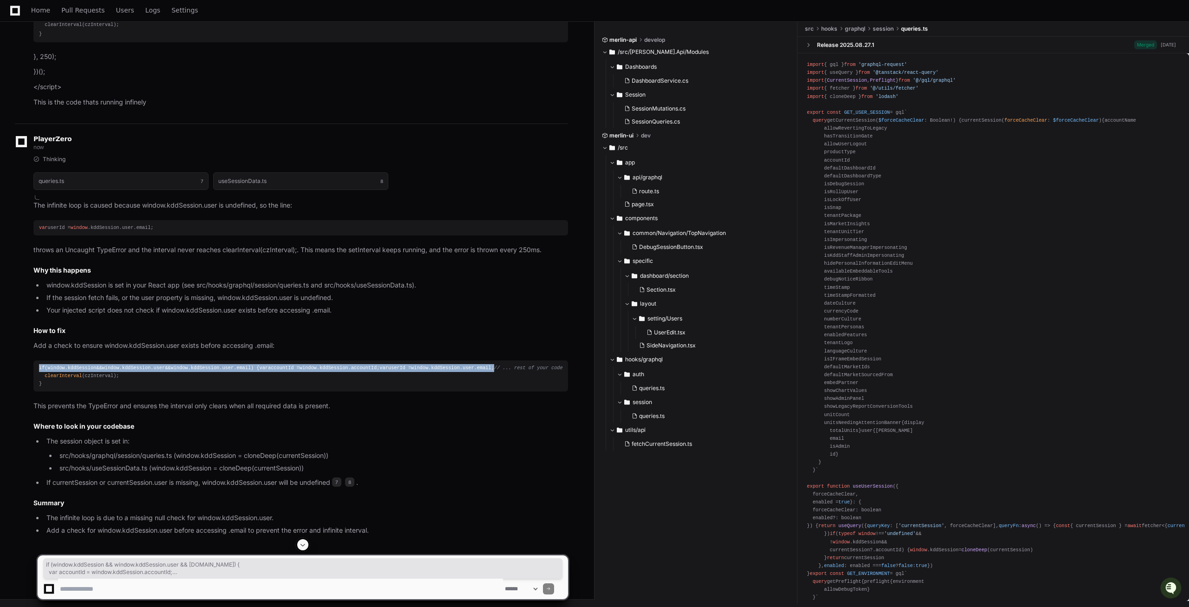
drag, startPoint x: 163, startPoint y: 378, endPoint x: 28, endPoint y: 353, distance: 136.9
click at [33, 360] on pre "if ( window . kddSession && window . kddSession . user && window . kddSession .…" at bounding box center [300, 375] width 535 height 31
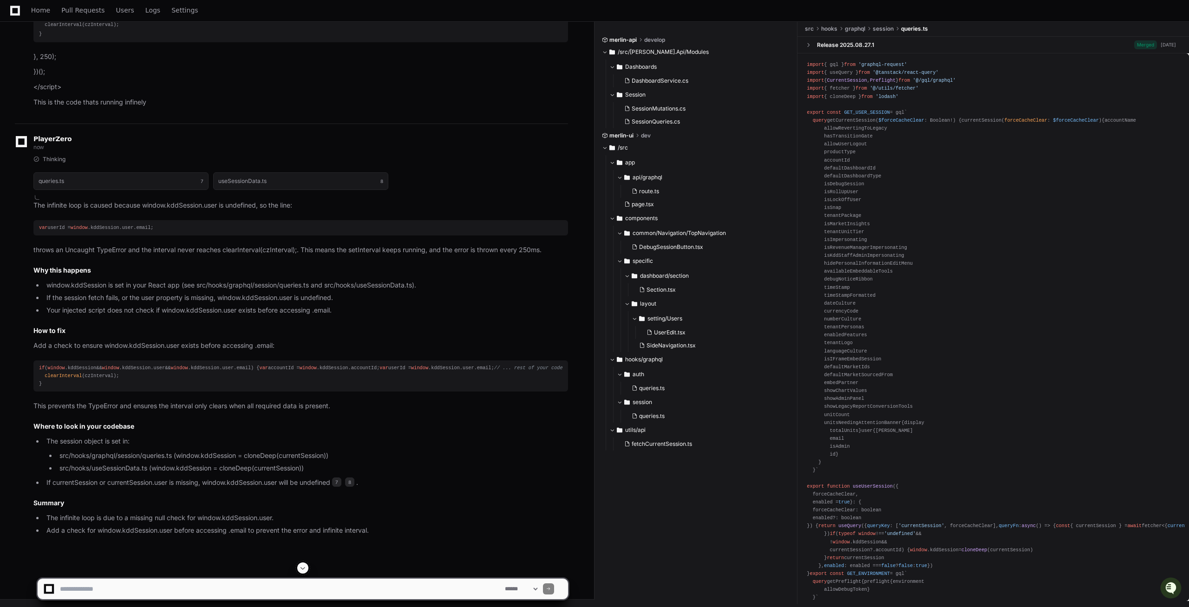
click at [65, 333] on div "Thinking queries.ts 7 useSessionData.ts 8 The infinite loop is caused because w…" at bounding box center [300, 346] width 535 height 380
click at [158, 379] on div "if ( window . kddSession && window . kddSession . user && window . kddSession .…" at bounding box center [300, 376] width 523 height 24
click at [121, 381] on div "if ( window . kddSession && window . kddSession . user && window . kddSession .…" at bounding box center [300, 376] width 523 height 24
click at [145, 13] on span "Logs" at bounding box center [152, 10] width 15 height 6
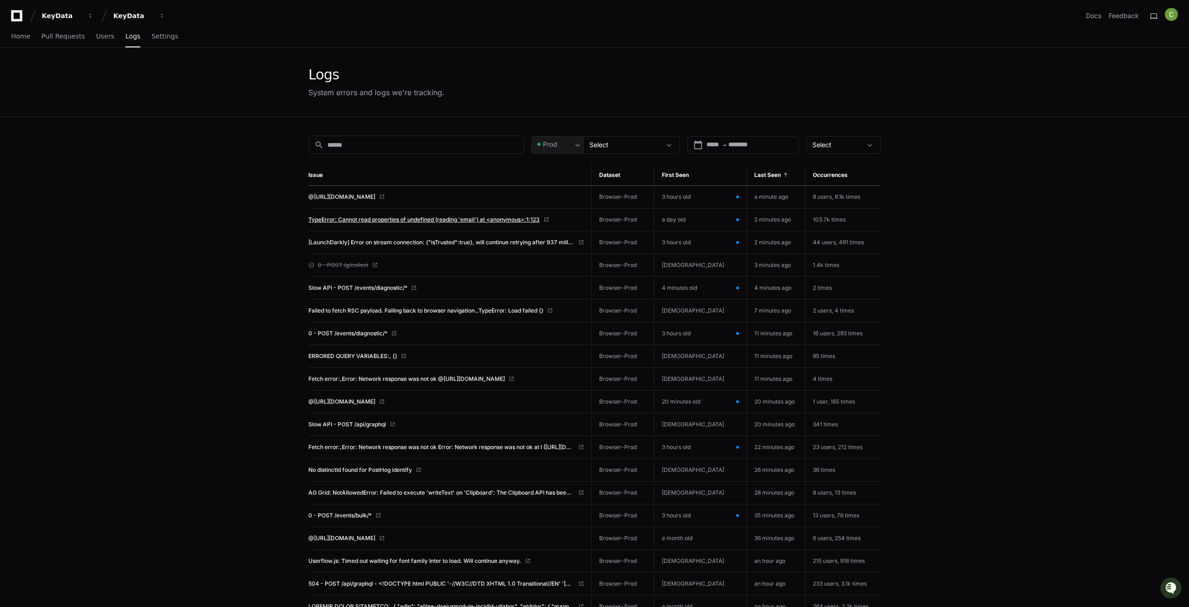
click at [352, 220] on span "TypeError: Cannot read properties of undefined (reading 'email') at <anonymous>…" at bounding box center [423, 219] width 231 height 7
click at [481, 242] on span "[LaunchDarkly] Error on stream connection: {"isTrusted":true}, will continue re…" at bounding box center [441, 242] width 266 height 7
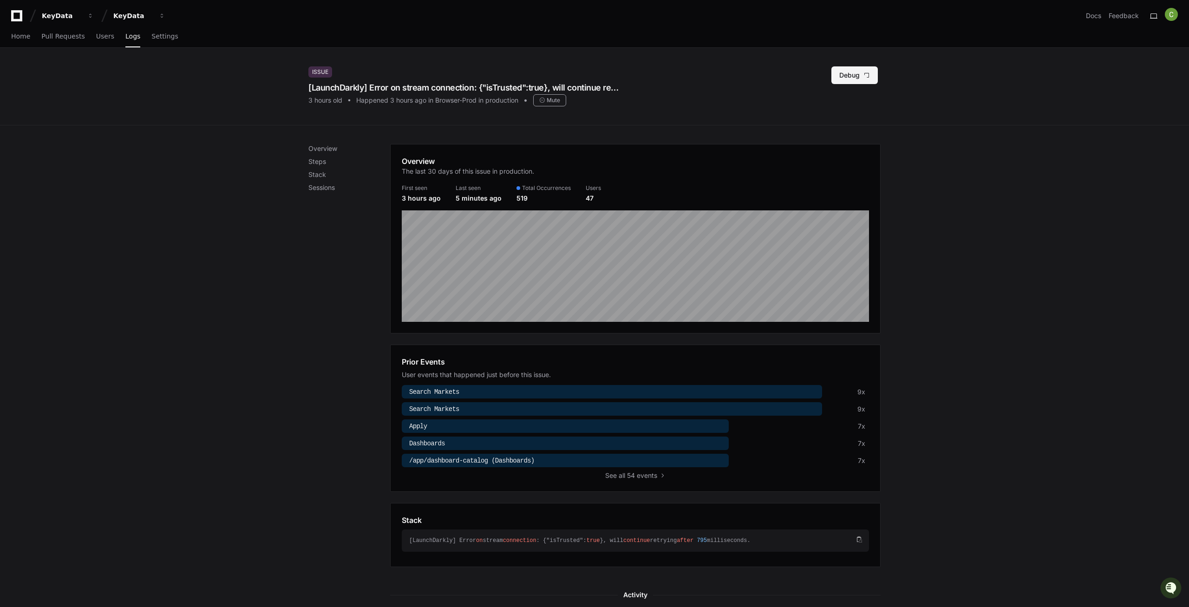
click at [869, 76] on span at bounding box center [866, 75] width 7 height 7
